Goal: Register for event/course

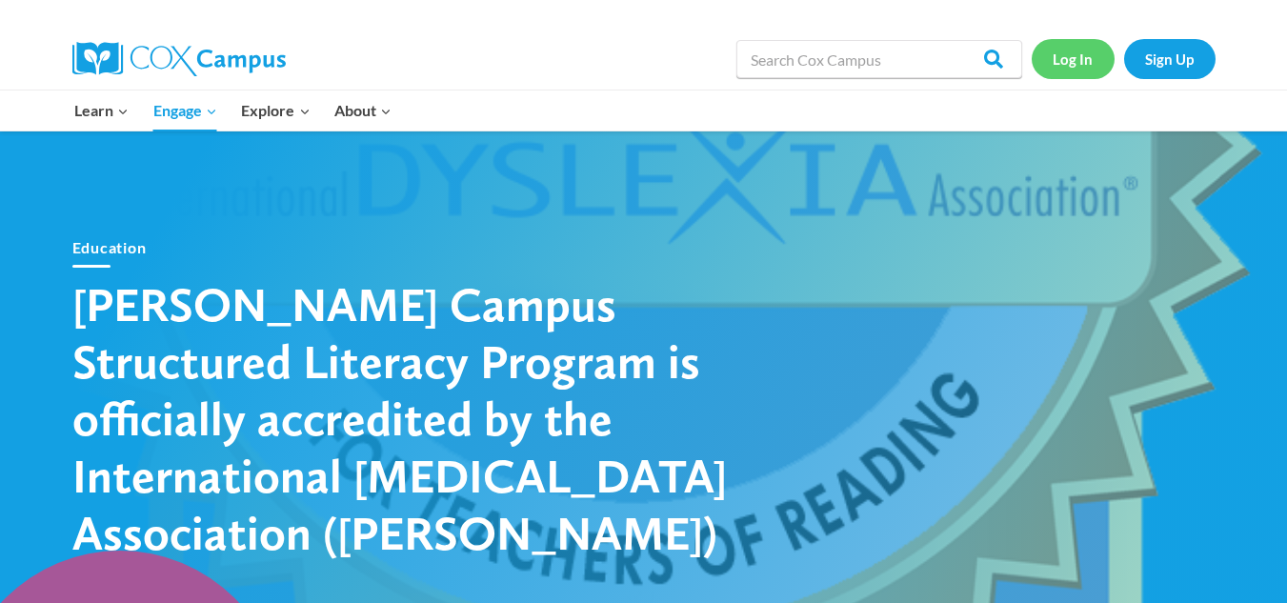
click at [1049, 61] on link "Log In" at bounding box center [1073, 58] width 83 height 39
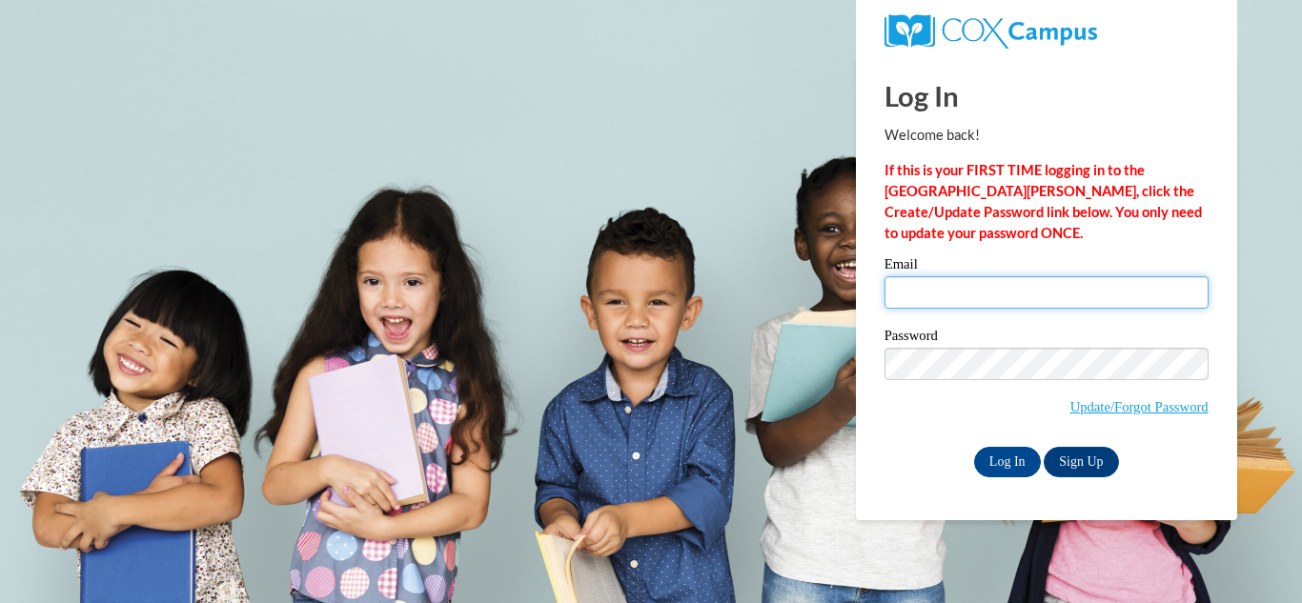
click at [973, 295] on input "Email" at bounding box center [1046, 292] width 324 height 32
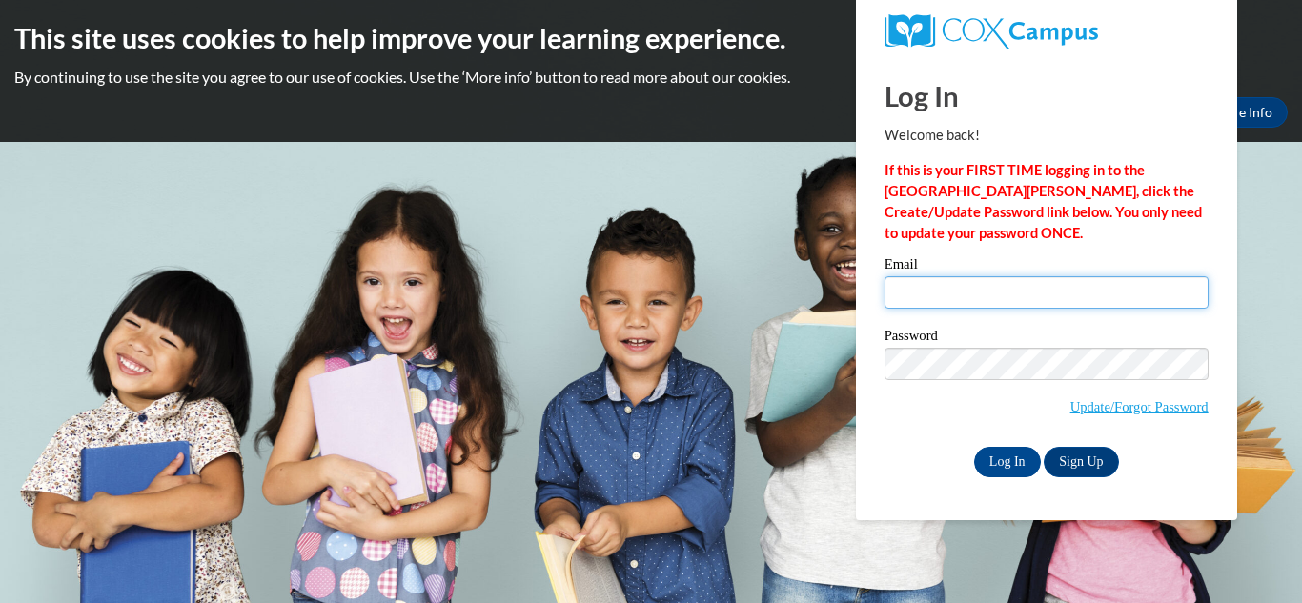
type input "nhaberli@greenfield.k12.wi.us"
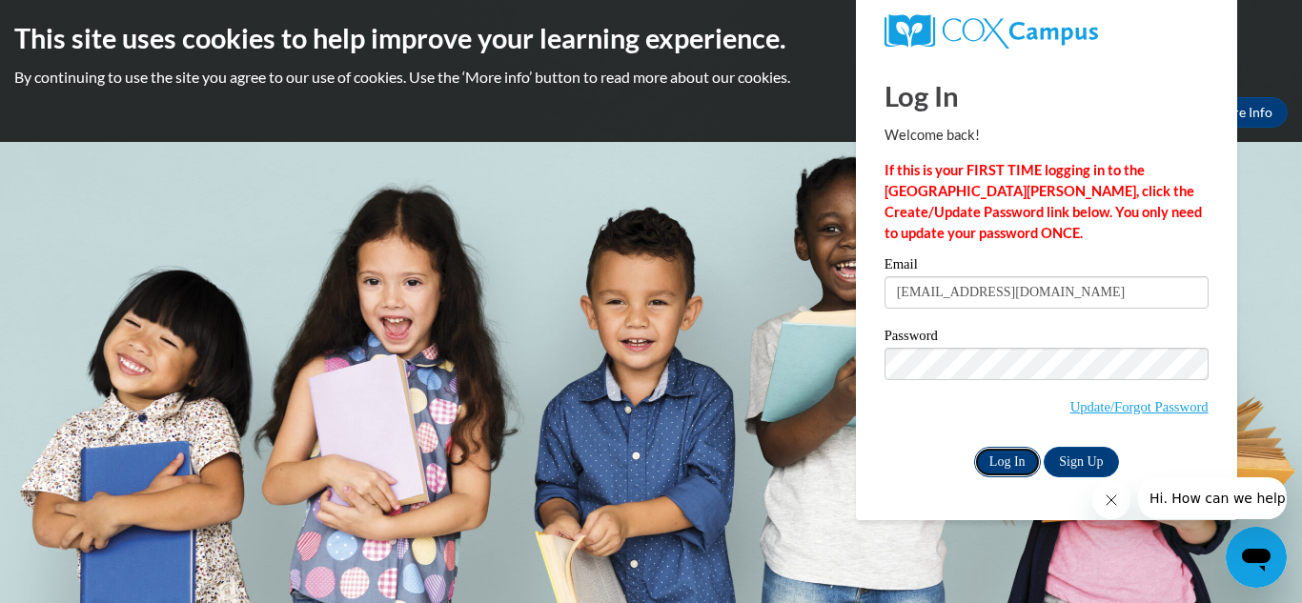
click at [1017, 454] on input "Log In" at bounding box center [1007, 462] width 67 height 30
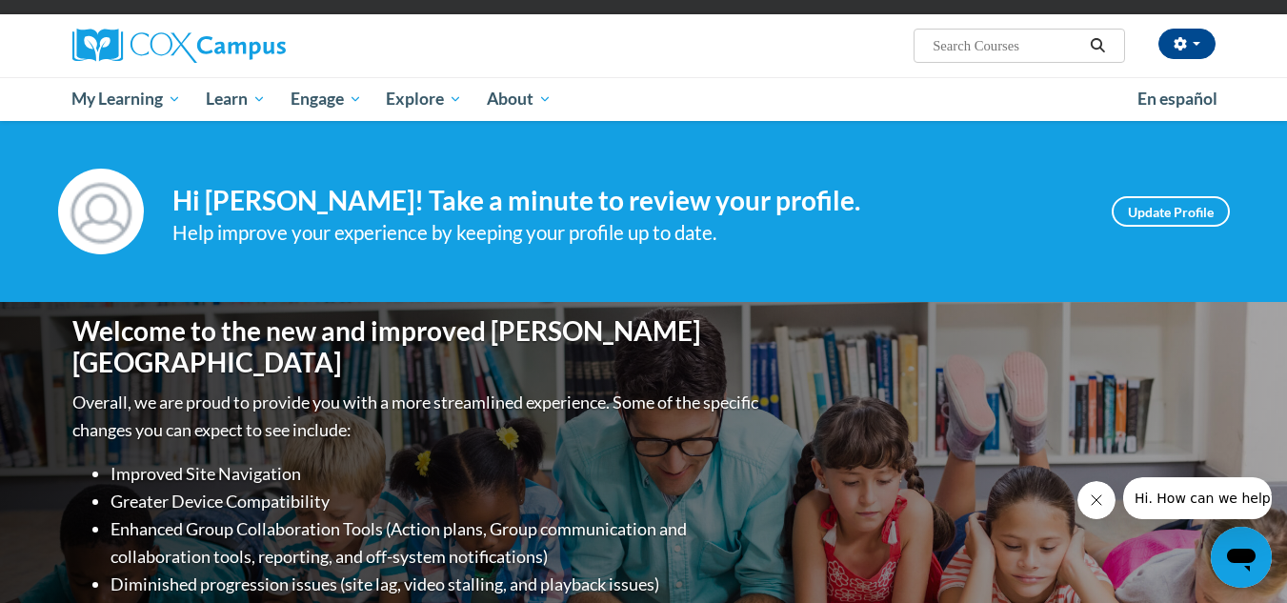
scroll to position [95, 0]
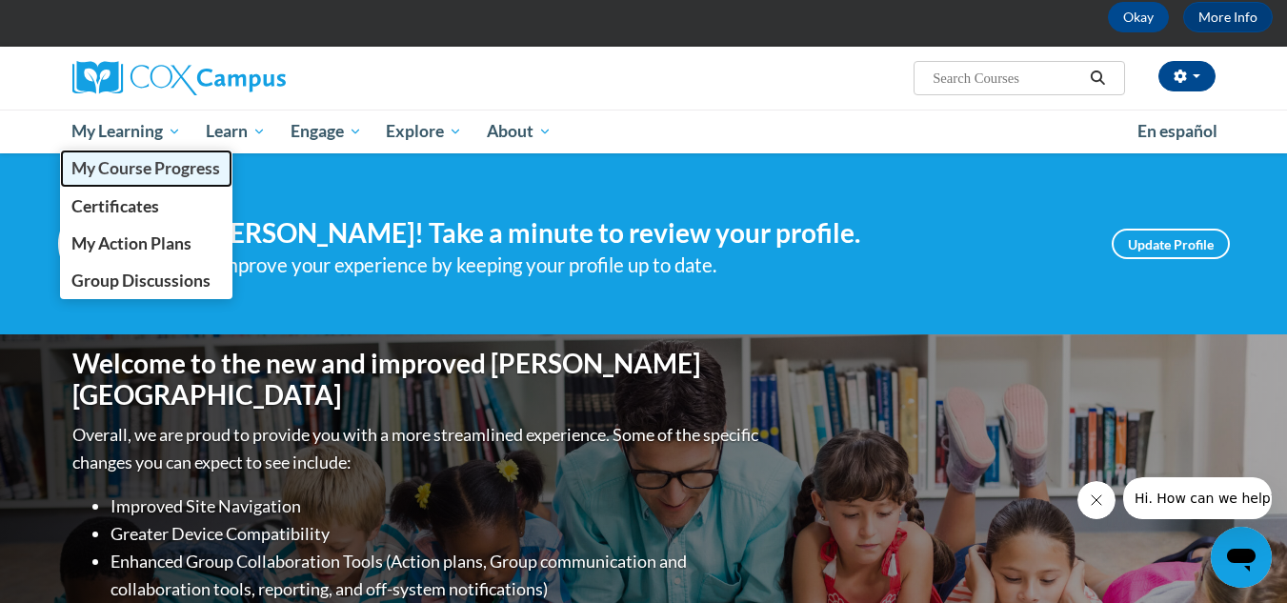
click at [139, 169] on span "My Course Progress" at bounding box center [145, 168] width 149 height 20
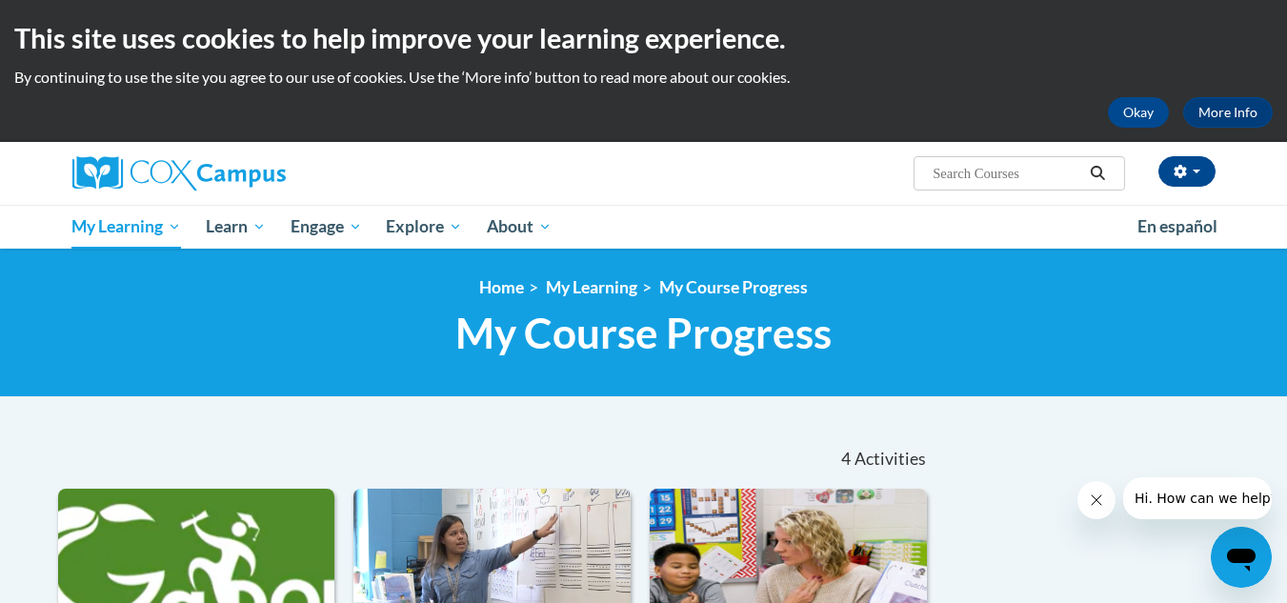
click at [961, 176] on input "Search..." at bounding box center [1007, 173] width 152 height 23
type input "early literacy"
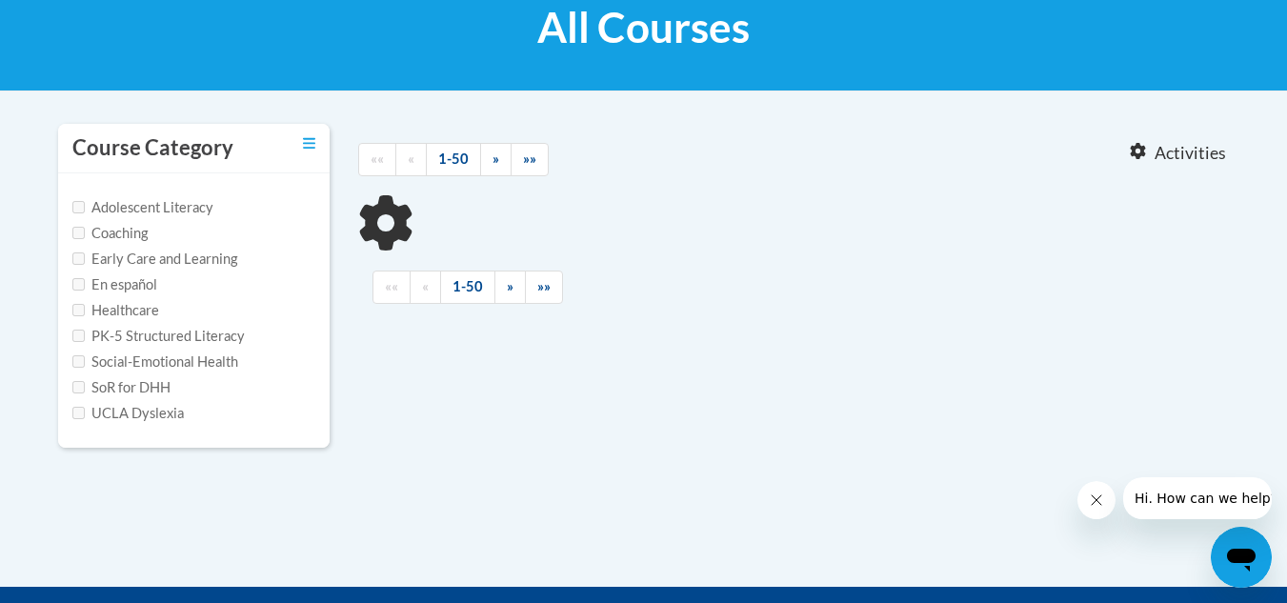
scroll to position [381, 0]
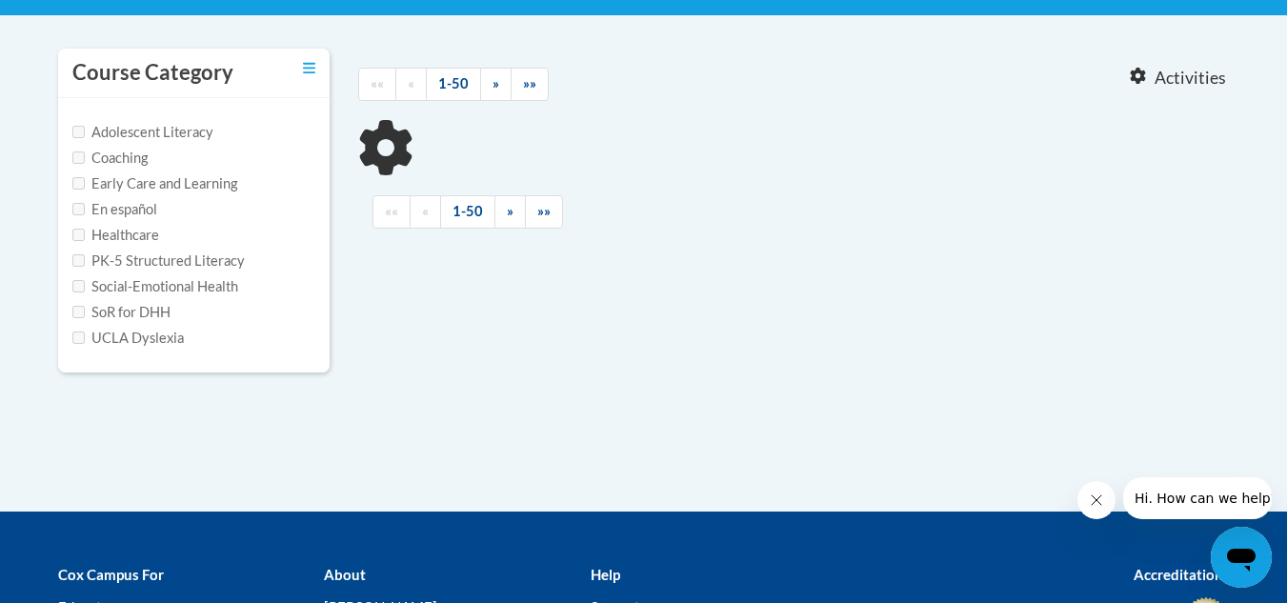
type input "early literacy"
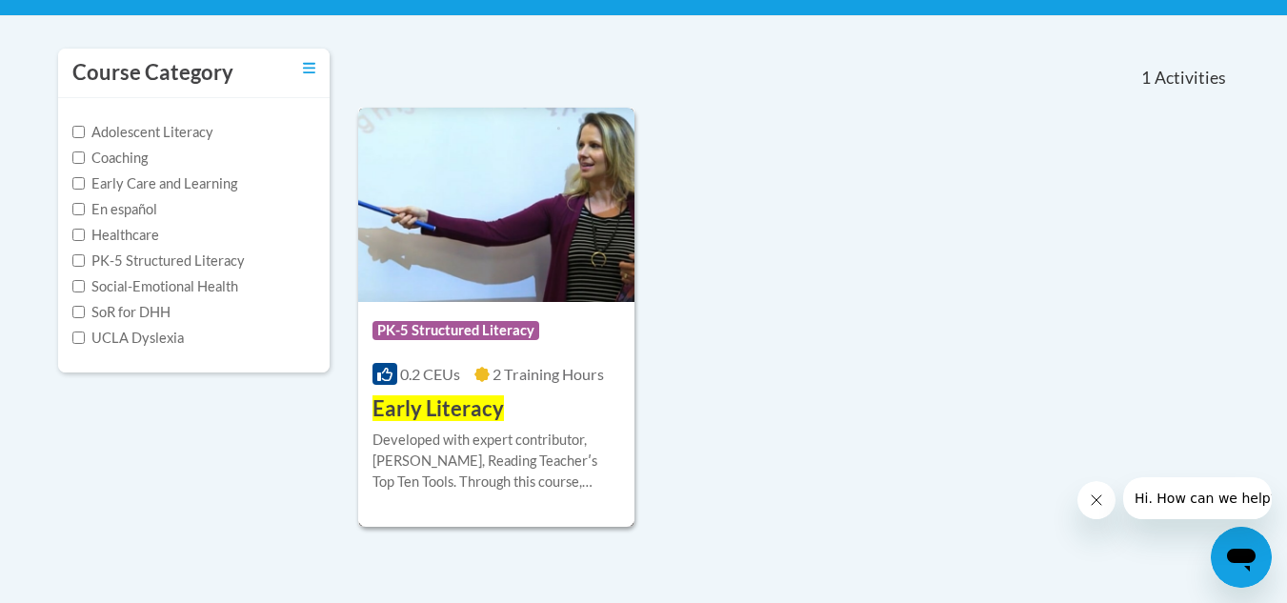
click at [458, 407] on span "Early Literacy" at bounding box center [438, 408] width 131 height 26
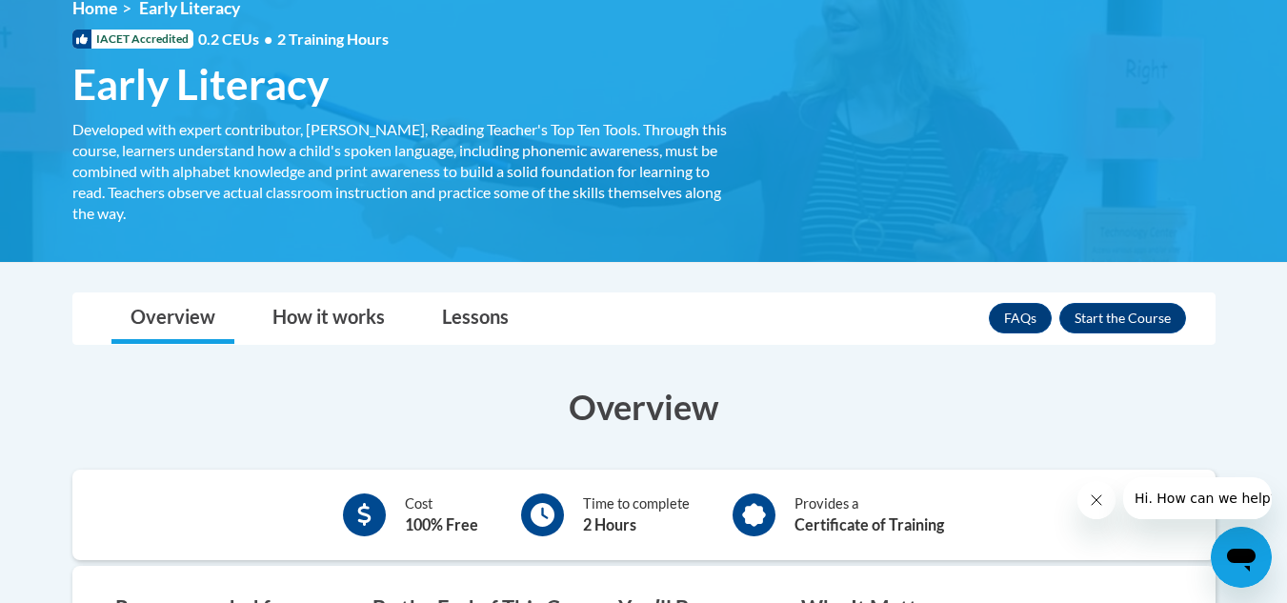
scroll to position [286, 0]
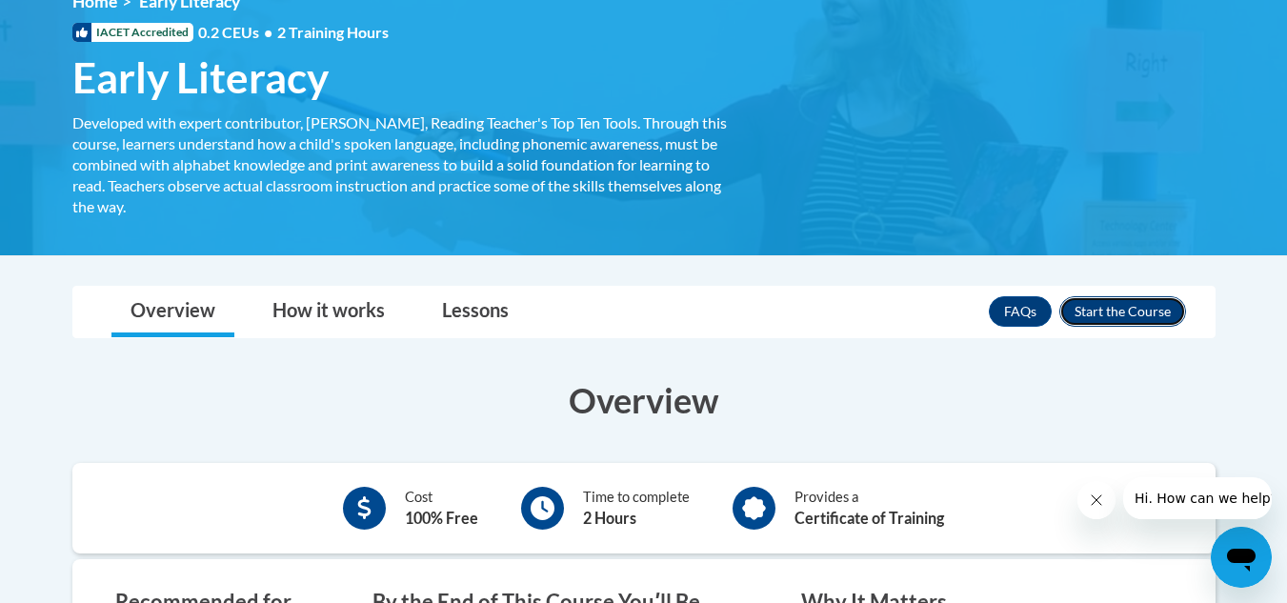
click at [1102, 316] on button "Enroll" at bounding box center [1123, 311] width 127 height 30
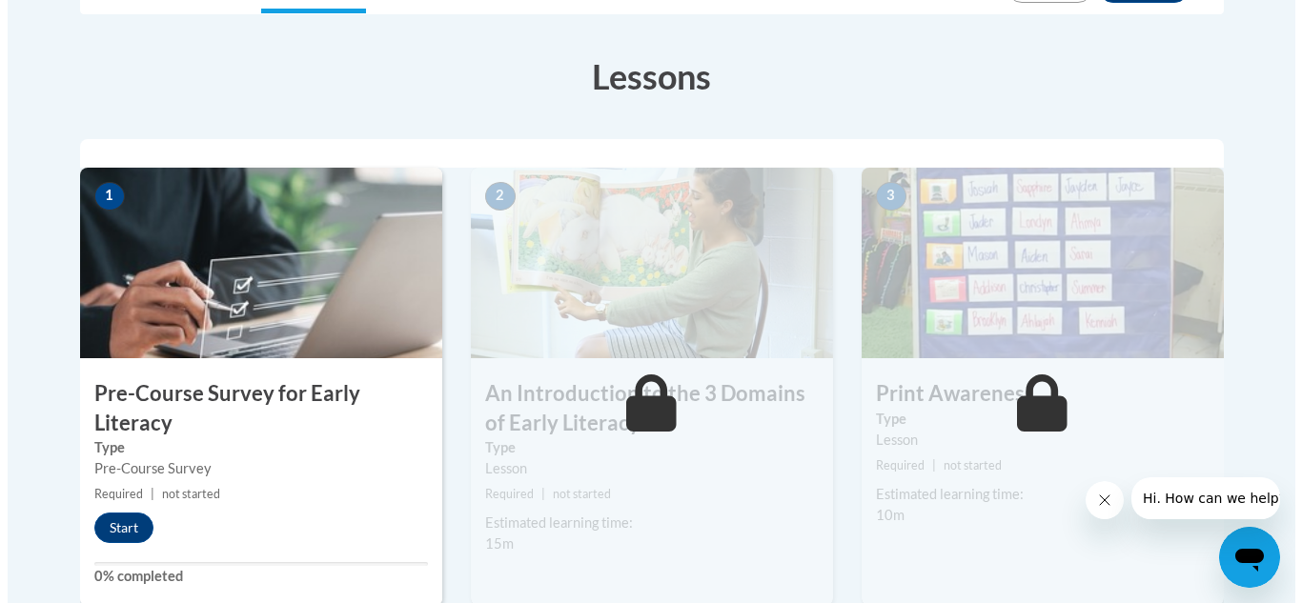
scroll to position [572, 0]
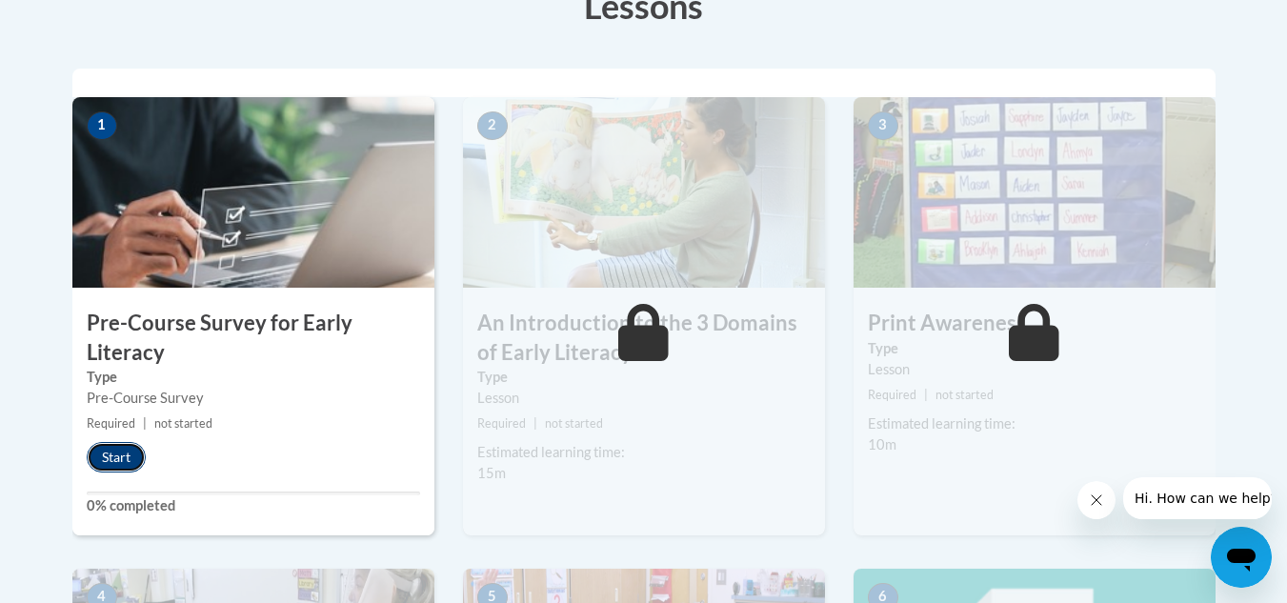
click at [109, 450] on button "Start" at bounding box center [116, 457] width 59 height 30
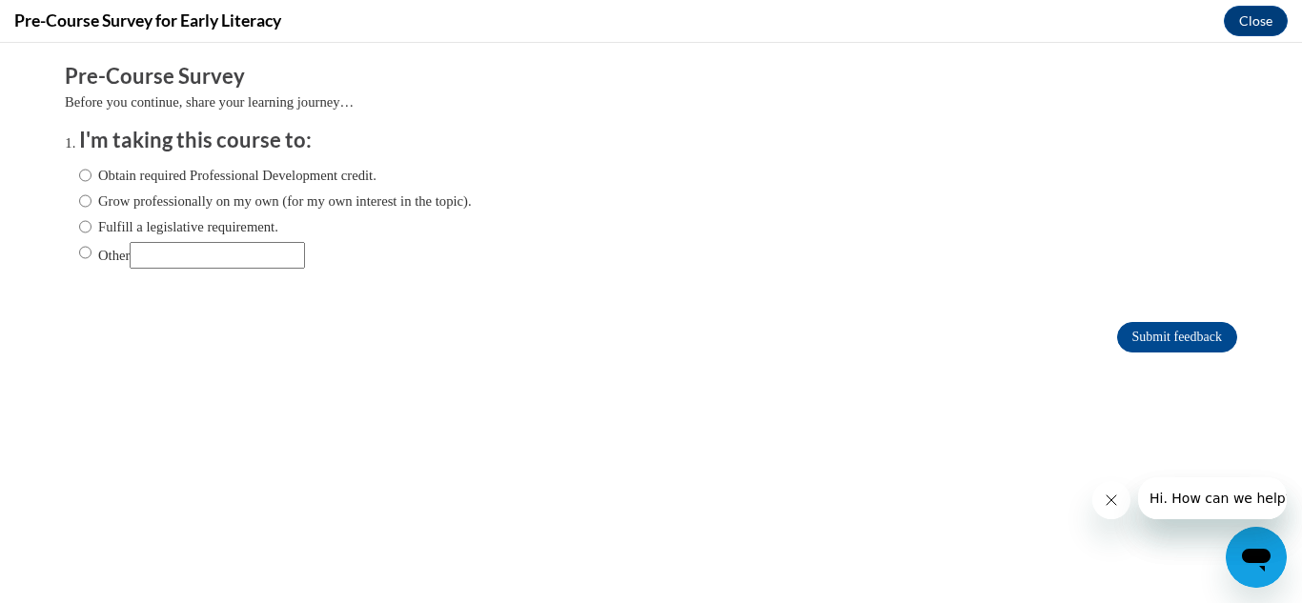
scroll to position [0, 0]
click at [137, 174] on label "Obtain required Professional Development credit." at bounding box center [227, 175] width 297 height 21
click at [91, 174] on input "Obtain required Professional Development credit." at bounding box center [85, 175] width 12 height 21
radio input "true"
click at [110, 168] on label "Obtain required Professional Development credit." at bounding box center [227, 175] width 297 height 21
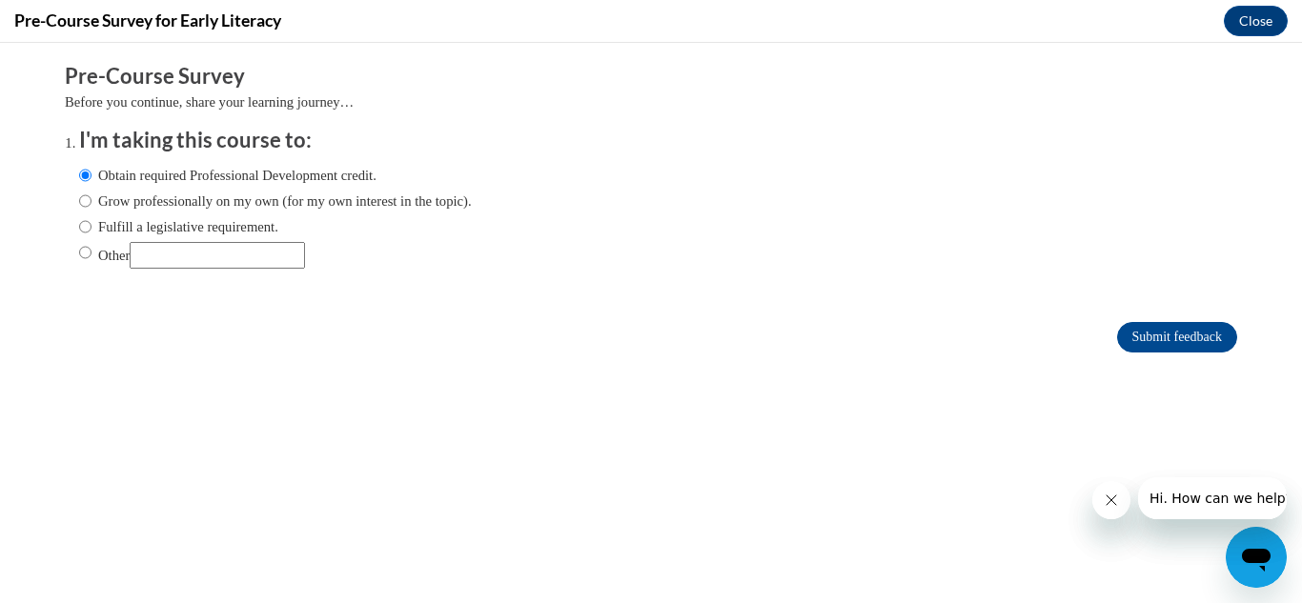
click at [91, 168] on input "Obtain required Professional Development credit." at bounding box center [85, 175] width 12 height 21
click at [1147, 336] on input "Submit feedback" at bounding box center [1177, 337] width 120 height 30
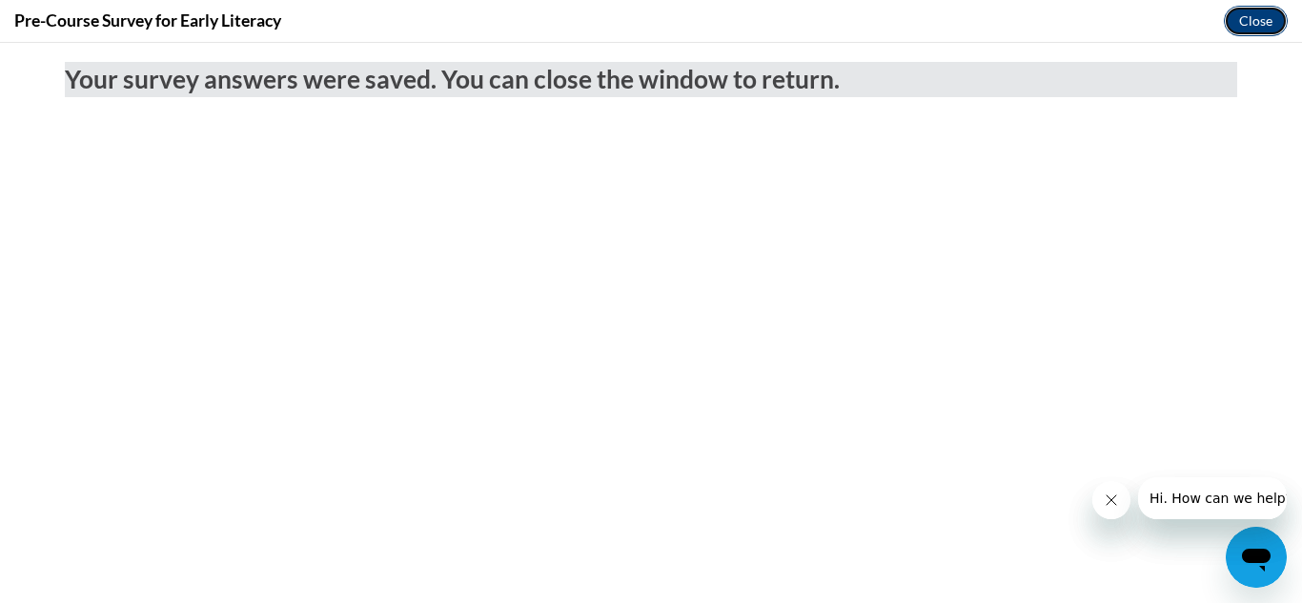
click at [1256, 11] on button "Close" at bounding box center [1256, 21] width 64 height 30
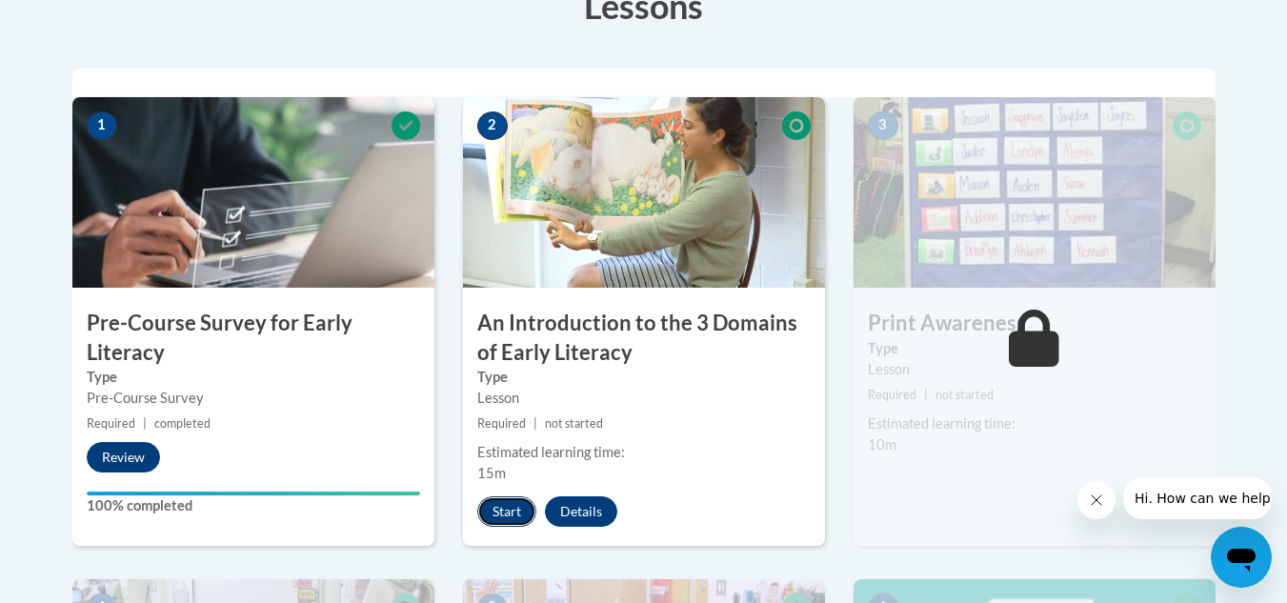
click at [508, 514] on button "Start" at bounding box center [506, 511] width 59 height 30
